Goal: Task Accomplishment & Management: Manage account settings

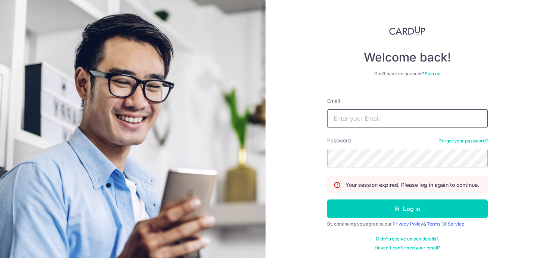
click at [374, 117] on input "Email" at bounding box center [407, 118] width 161 height 19
type input "[EMAIL_ADDRESS][DOMAIN_NAME]"
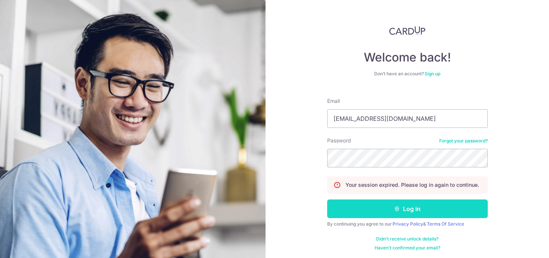
click at [414, 207] on button "Log in" at bounding box center [407, 209] width 161 height 19
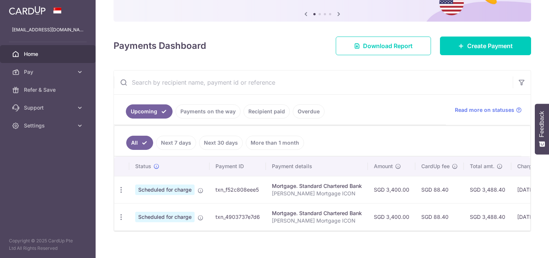
scroll to position [78, 0]
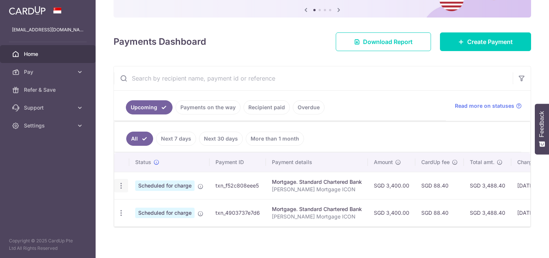
click at [119, 184] on icon "button" at bounding box center [121, 186] width 8 height 8
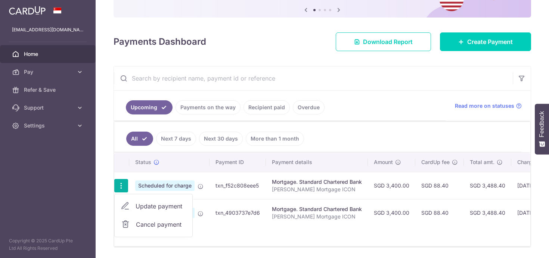
click at [146, 205] on span "Update payment" at bounding box center [161, 206] width 51 height 9
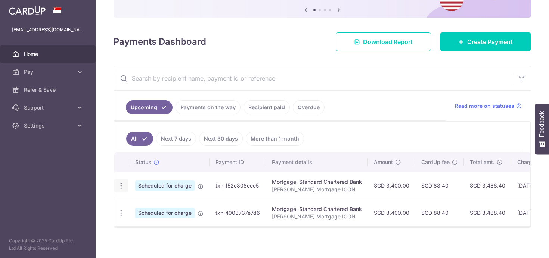
scroll to position [0, 0]
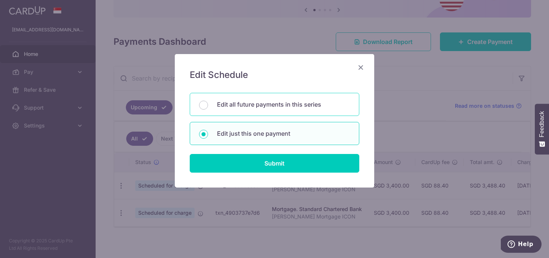
click at [241, 104] on p "Edit all future payments in this series" at bounding box center [283, 104] width 133 height 9
click at [208, 104] on input "Edit all future payments in this series" at bounding box center [203, 105] width 9 height 9
radio input "true"
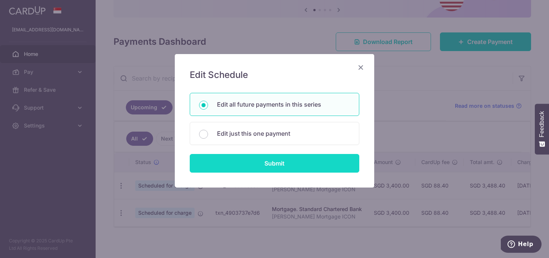
click at [255, 160] on input "Submit" at bounding box center [274, 163] width 169 height 19
radio input "true"
type input "3,400.00"
type input "Gautier Vandomme Mortgage ICON"
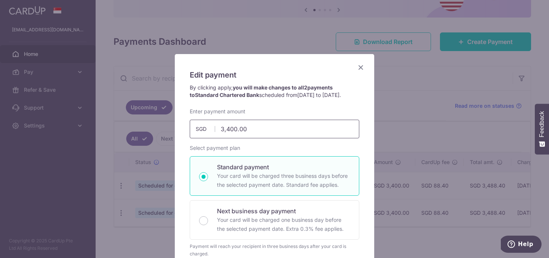
drag, startPoint x: 261, startPoint y: 127, endPoint x: 138, endPoint y: 117, distance: 122.8
click at [138, 117] on div "Edit payment By clicking apply, you will make changes to all 2 payments to Stan…" at bounding box center [274, 129] width 549 height 258
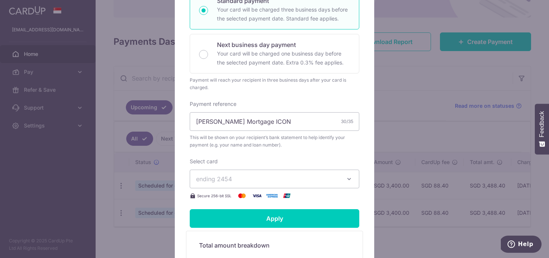
scroll to position [173, 0]
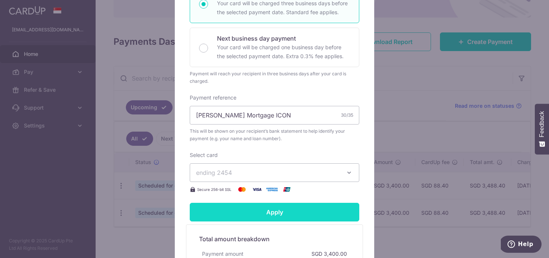
type input "1,373.00"
click at [289, 209] on input "Apply" at bounding box center [274, 212] width 169 height 19
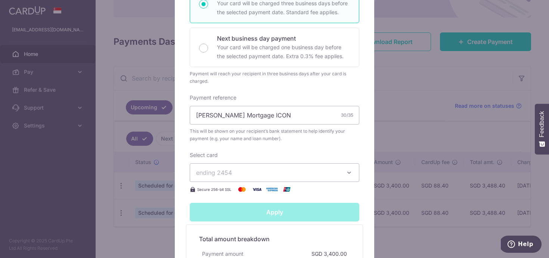
type input "Successfully Applied"
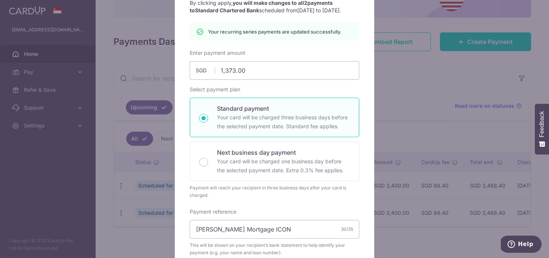
scroll to position [0, 0]
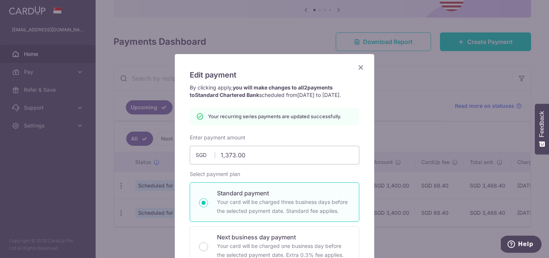
click at [360, 69] on icon "Close" at bounding box center [360, 67] width 9 height 9
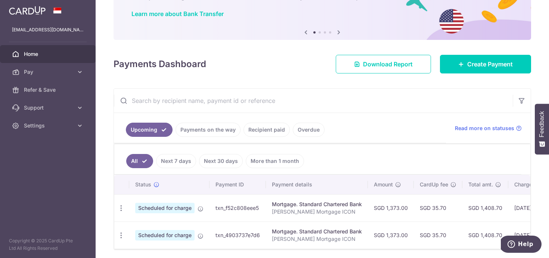
scroll to position [83, 0]
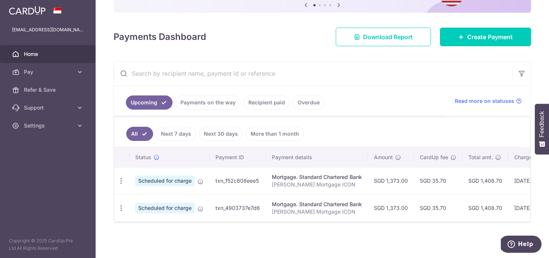
drag, startPoint x: 480, startPoint y: 183, endPoint x: 499, endPoint y: 183, distance: 19.4
click at [499, 183] on td "SGD 1,408.70" at bounding box center [485, 180] width 46 height 27
copy td "1,408.70"
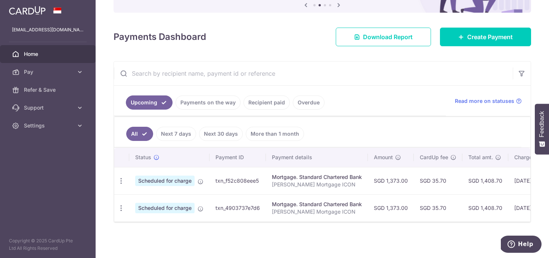
click at [436, 186] on td "SGD 35.70" at bounding box center [438, 180] width 49 height 27
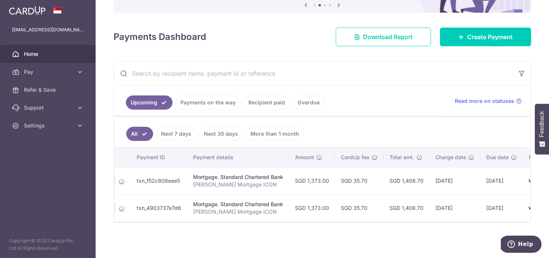
scroll to position [0, 103]
